Goal: Task Accomplishment & Management: Manage account settings

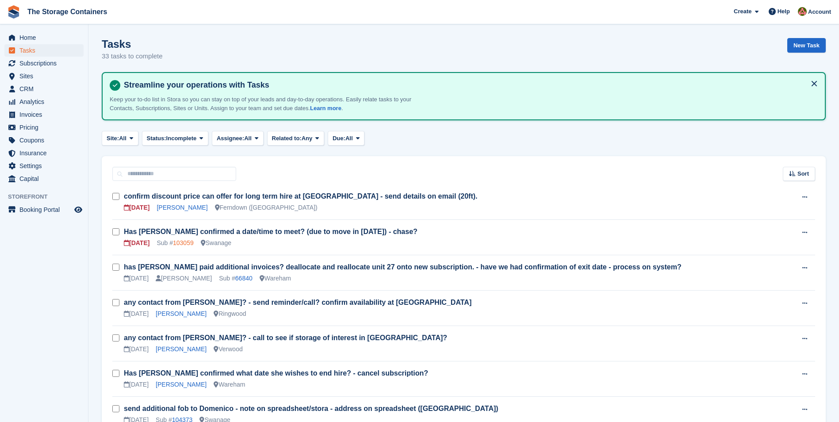
click at [184, 241] on link "103059" at bounding box center [183, 242] width 21 height 7
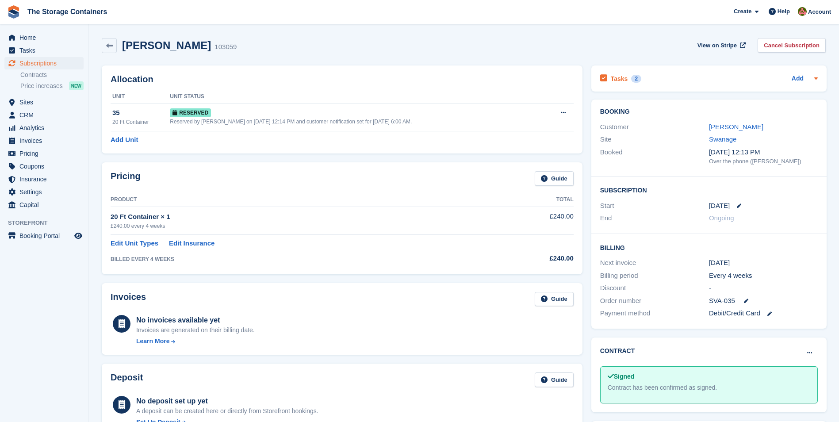
click at [658, 79] on div "Tasks 2 Add" at bounding box center [709, 79] width 218 height 12
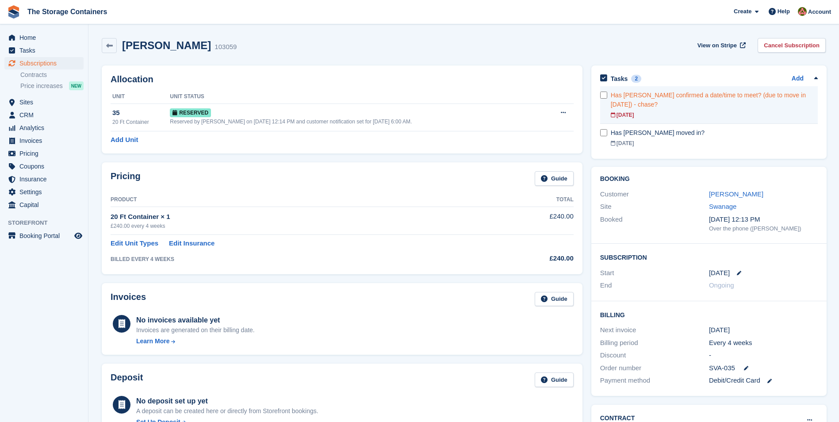
click at [649, 95] on div "Has [PERSON_NAME] confirmed a date/time to meet? (due to move in [DATE]) - chas…" at bounding box center [714, 100] width 207 height 19
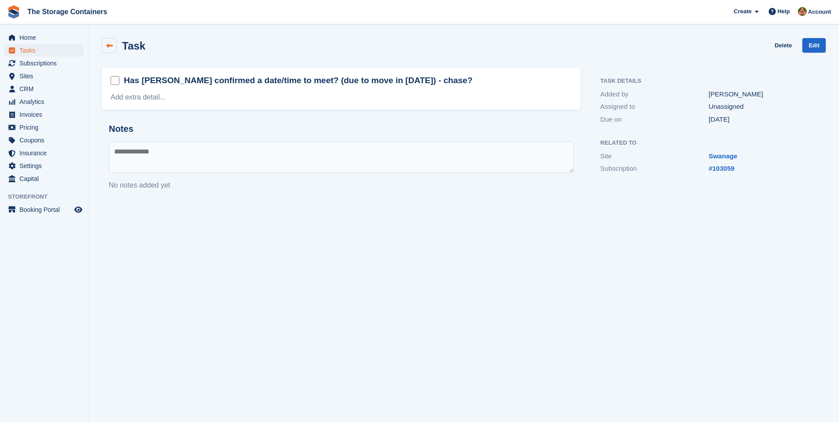
click at [112, 47] on icon at bounding box center [109, 45] width 7 height 7
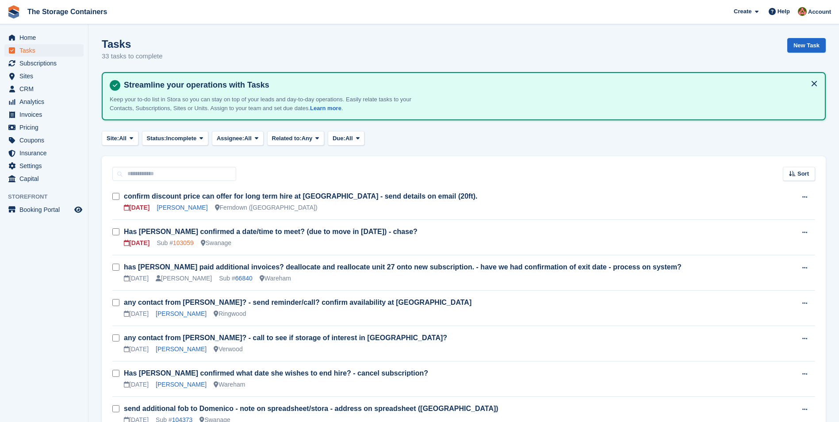
click at [189, 244] on link "103059" at bounding box center [183, 242] width 21 height 7
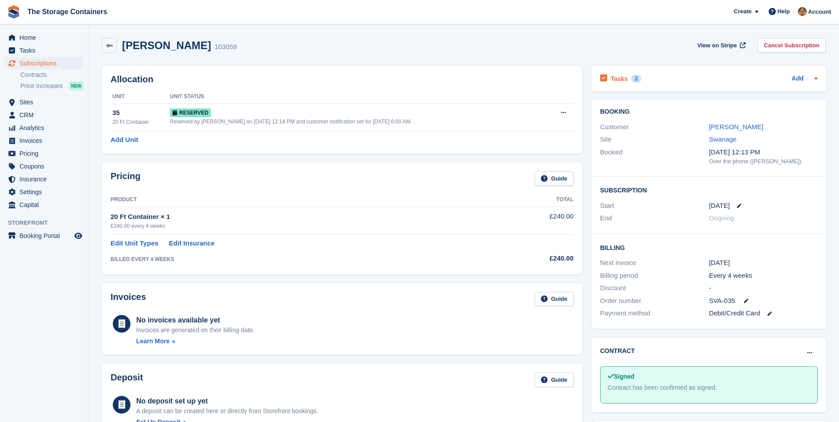
click at [686, 78] on div "Tasks 2 Add" at bounding box center [709, 79] width 218 height 12
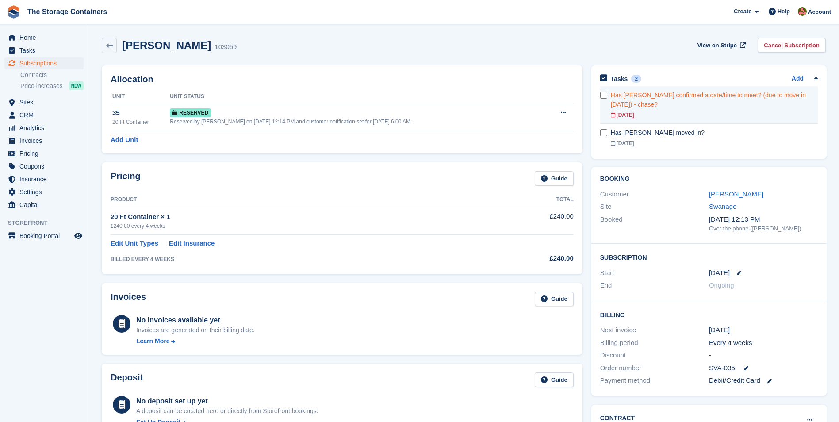
click at [708, 106] on div "Has [PERSON_NAME] confirmed a date/time to meet? (due to move in [DATE]) - chas…" at bounding box center [714, 100] width 207 height 19
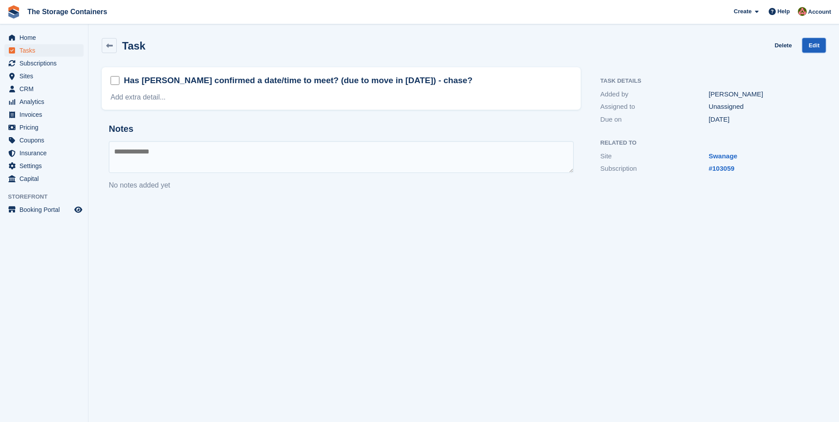
click at [810, 44] on link "Edit" at bounding box center [813, 45] width 23 height 15
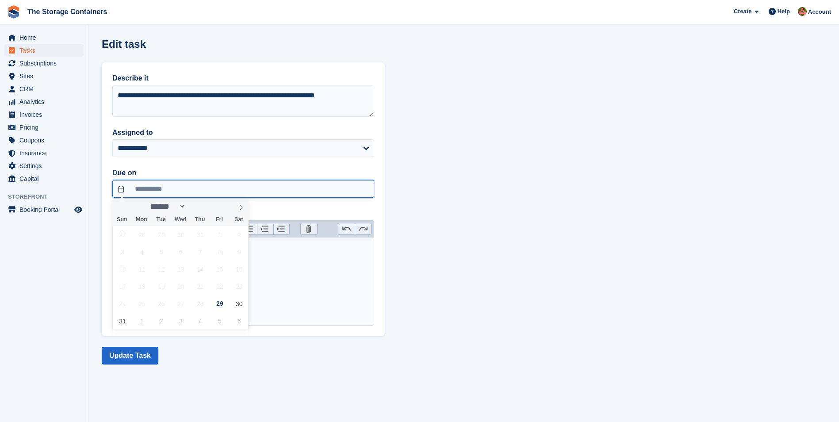
click at [211, 191] on input "**********" at bounding box center [243, 189] width 262 height 18
click at [140, 323] on span "1" at bounding box center [141, 320] width 17 height 17
type input "**********"
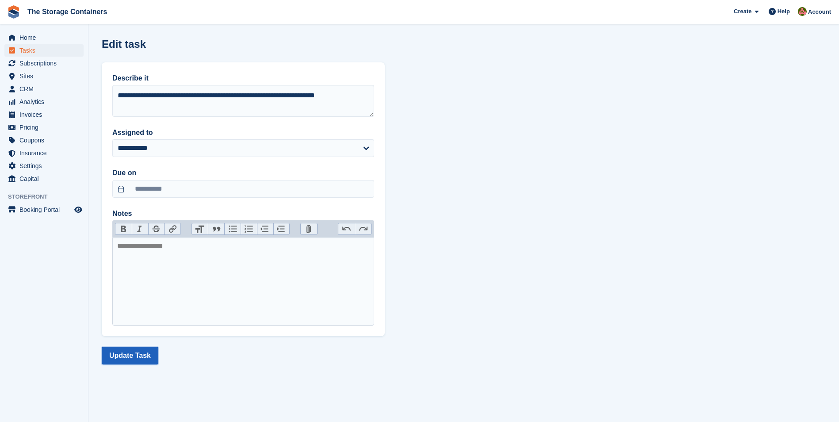
click at [138, 354] on button "Update Task" at bounding box center [130, 356] width 57 height 18
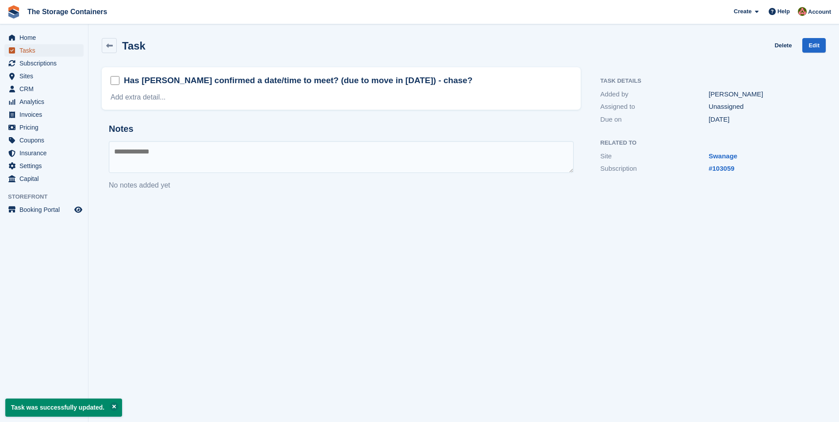
click at [30, 51] on span "Tasks" at bounding box center [45, 50] width 53 height 12
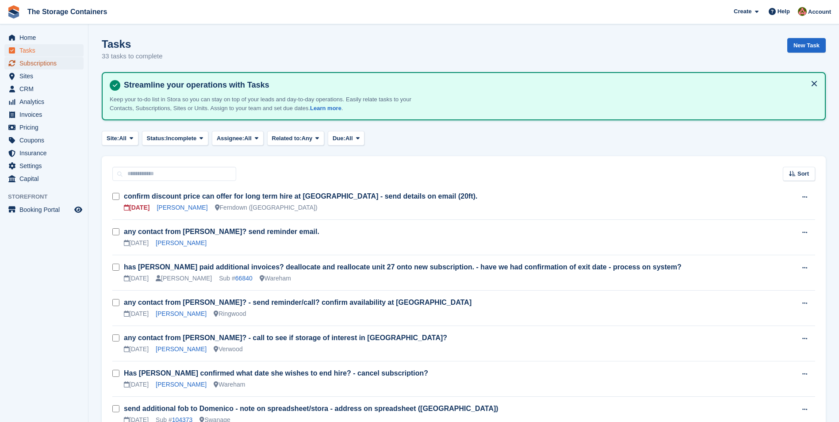
click at [54, 67] on span "Subscriptions" at bounding box center [45, 63] width 53 height 12
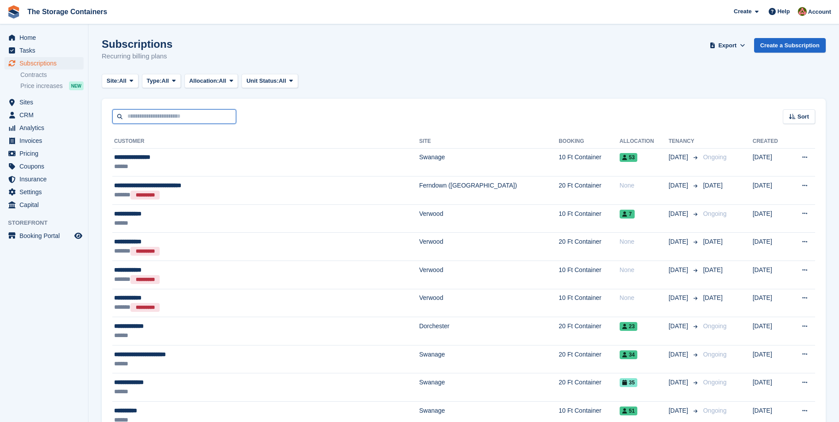
click at [130, 122] on input "text" at bounding box center [174, 116] width 124 height 15
type input "****"
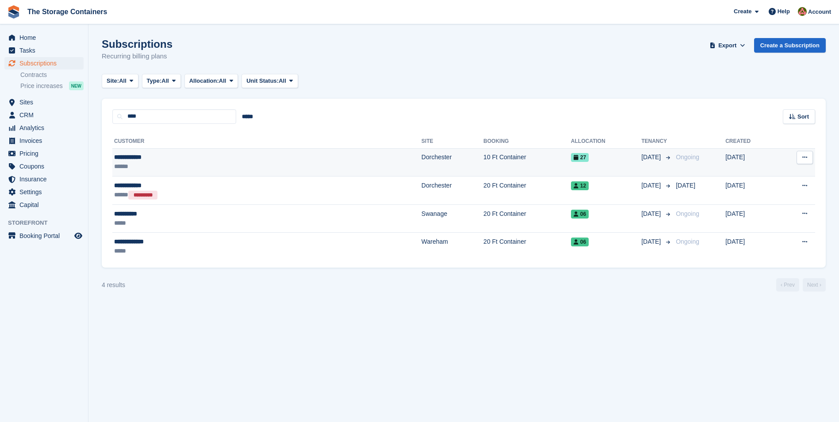
click at [161, 161] on div "**********" at bounding box center [188, 157] width 149 height 9
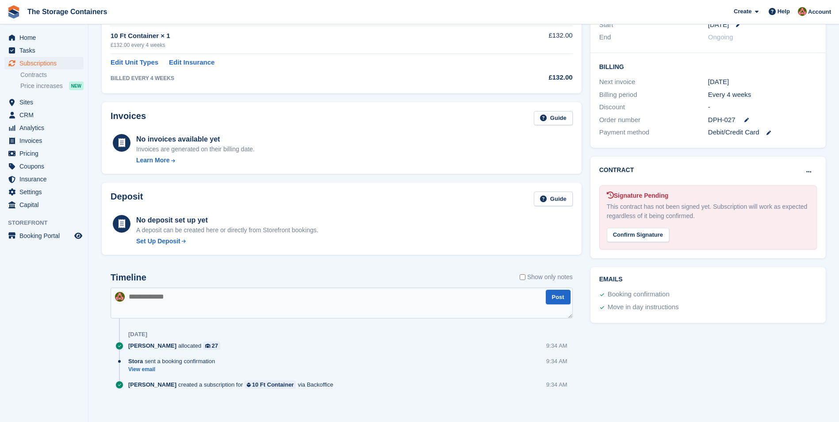
scroll to position [186, 0]
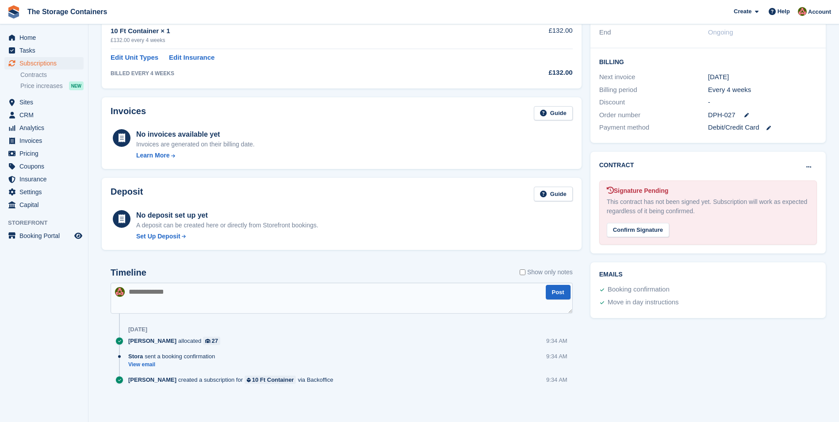
click at [204, 295] on textarea at bounding box center [342, 298] width 462 height 31
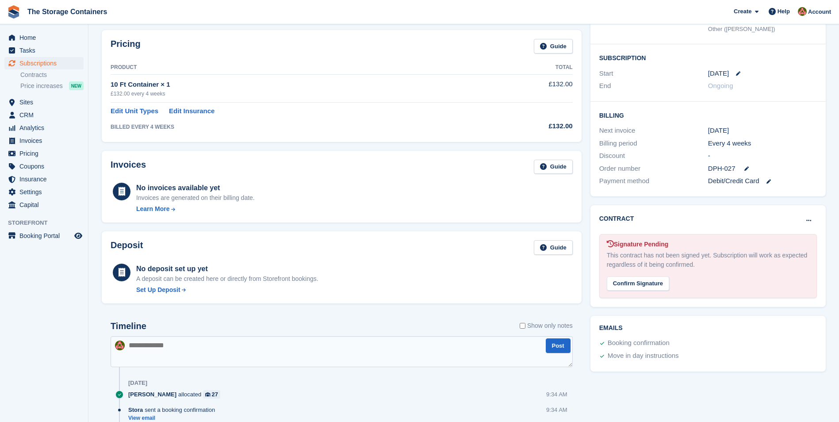
scroll to position [133, 0]
click at [197, 349] on textarea at bounding box center [342, 351] width 462 height 31
type textarea "*"
click at [39, 38] on span "Home" at bounding box center [45, 37] width 53 height 12
